Goal: Complete application form

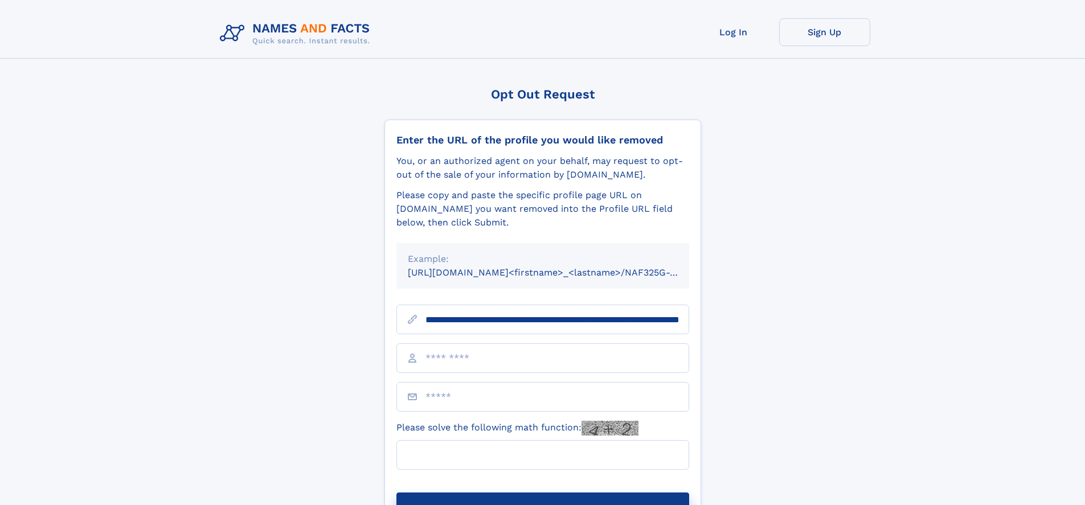
scroll to position [0, 121]
type input "**********"
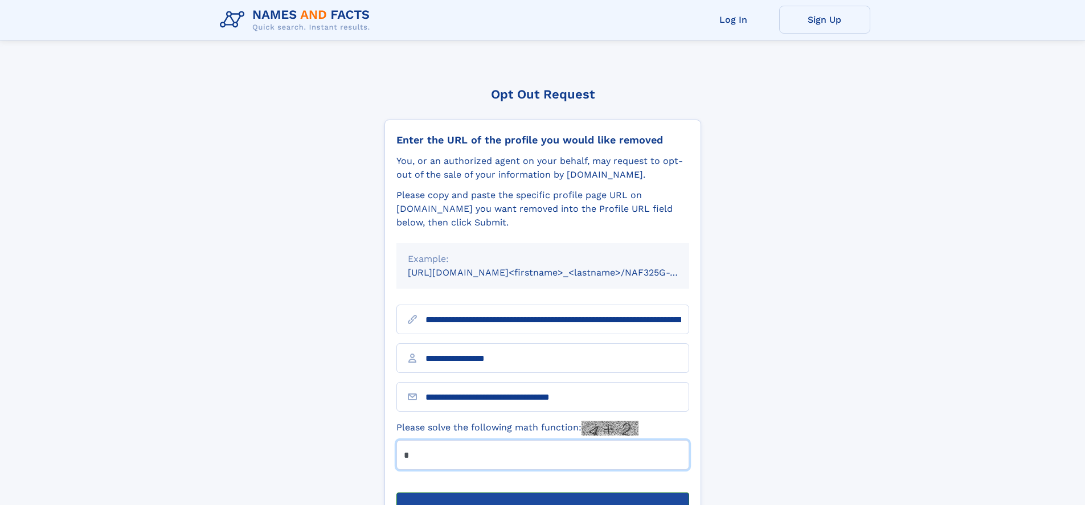
type input "*"
click at [542, 493] on button "Submit Opt Out Request" at bounding box center [542, 511] width 293 height 36
